Goal: Register for event/course

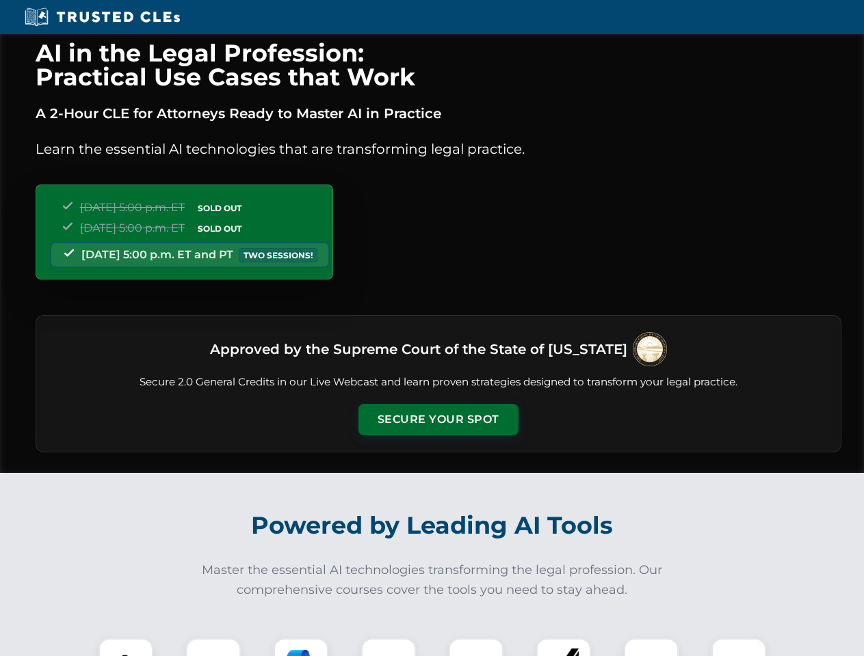
click at [438, 420] on button "Secure Your Spot" at bounding box center [438, 419] width 160 height 31
click at [126, 648] on img at bounding box center [126, 666] width 40 height 40
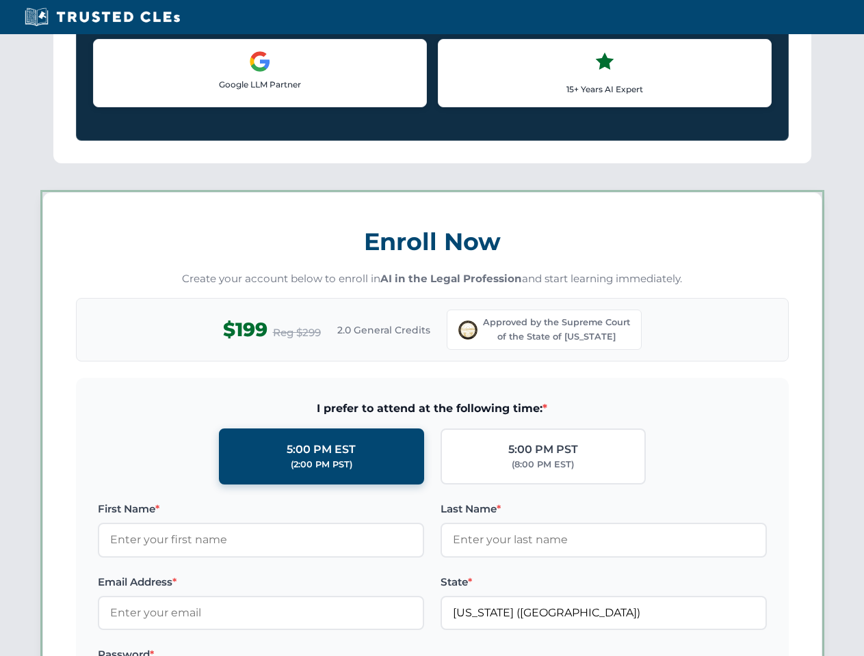
click at [301, 648] on label "Password *" at bounding box center [261, 655] width 326 height 16
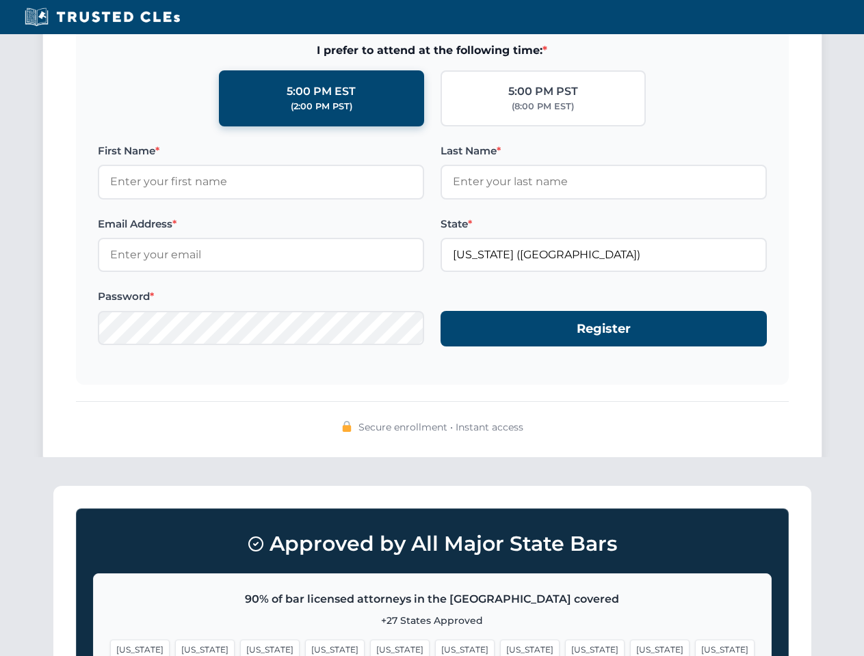
click at [500, 648] on span "[US_STATE]" at bounding box center [529, 650] width 59 height 20
click at [630, 648] on span "[US_STATE]" at bounding box center [659, 650] width 59 height 20
